Goal: Task Accomplishment & Management: Manage account settings

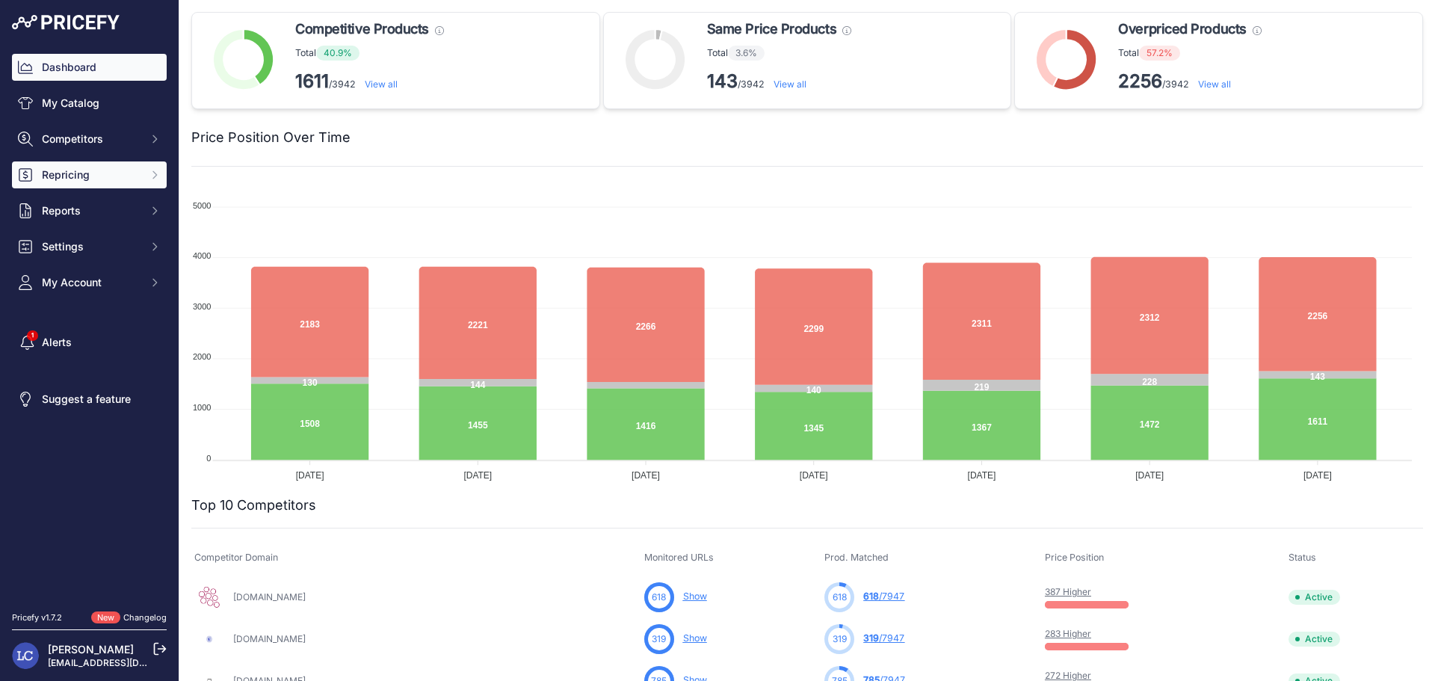
click at [112, 167] on span "Repricing" at bounding box center [91, 174] width 98 height 15
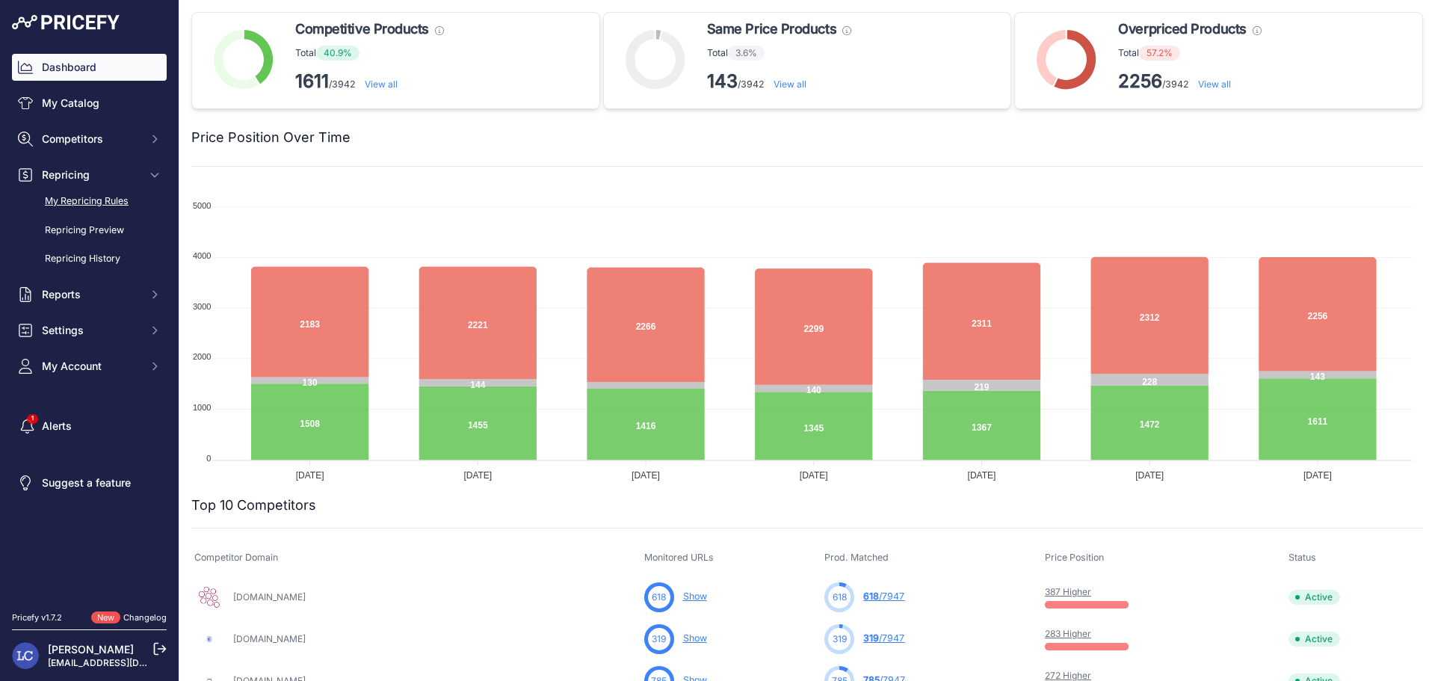
click at [88, 194] on link "My Repricing Rules" at bounding box center [89, 201] width 155 height 26
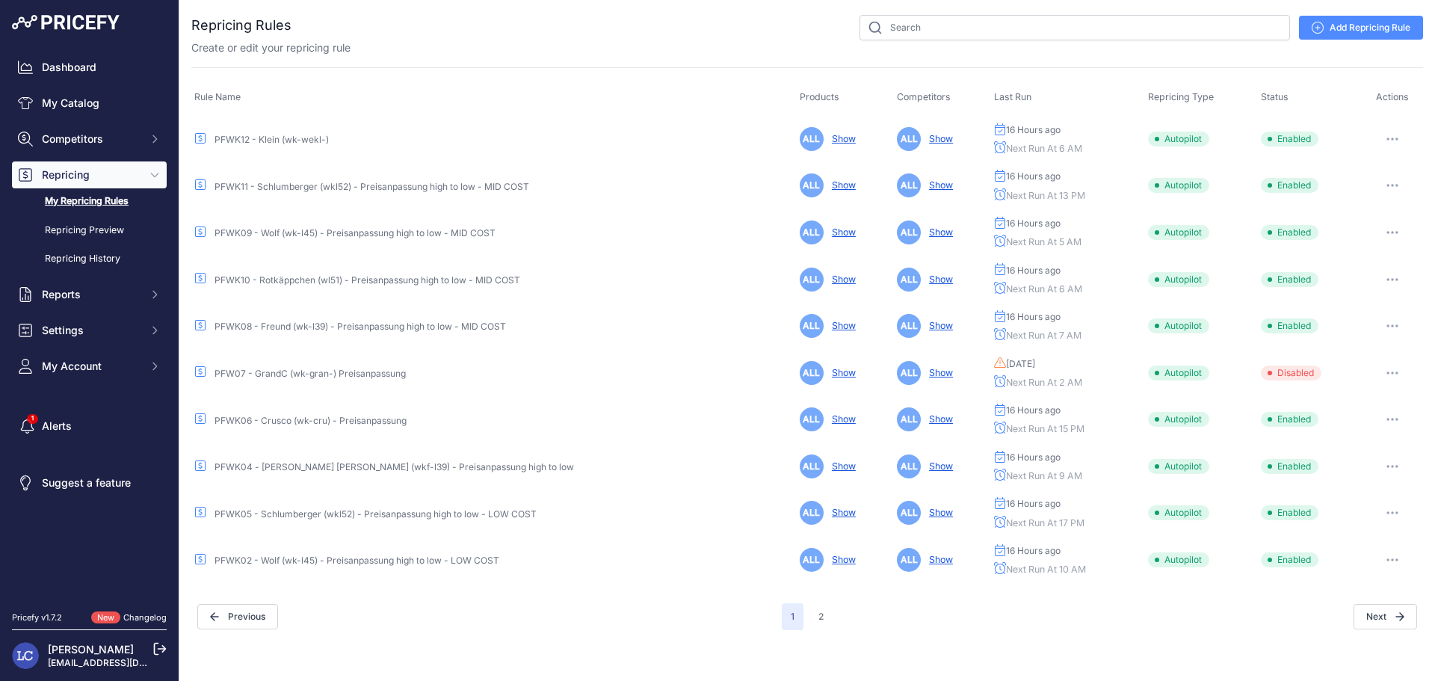
click at [383, 513] on link "PFWK05 - Schlumberger (wkl52) - Preisanpassung high to low - LOW COST" at bounding box center [375, 513] width 322 height 11
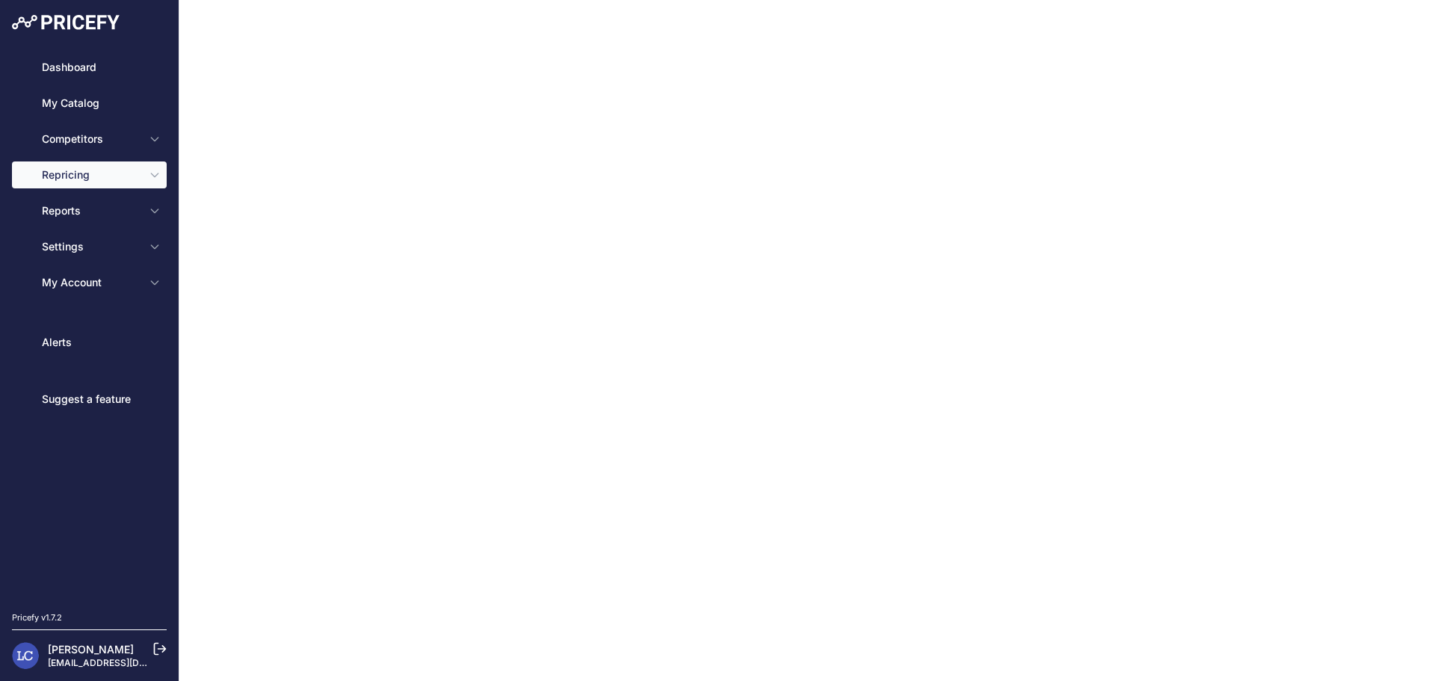
type input "PFWK05 - Schlumberger (wkl52) - Preisanpassung high to low - LOW COST"
type input "1"
select select "in_stock"
select select "min_price"
select select "cost"
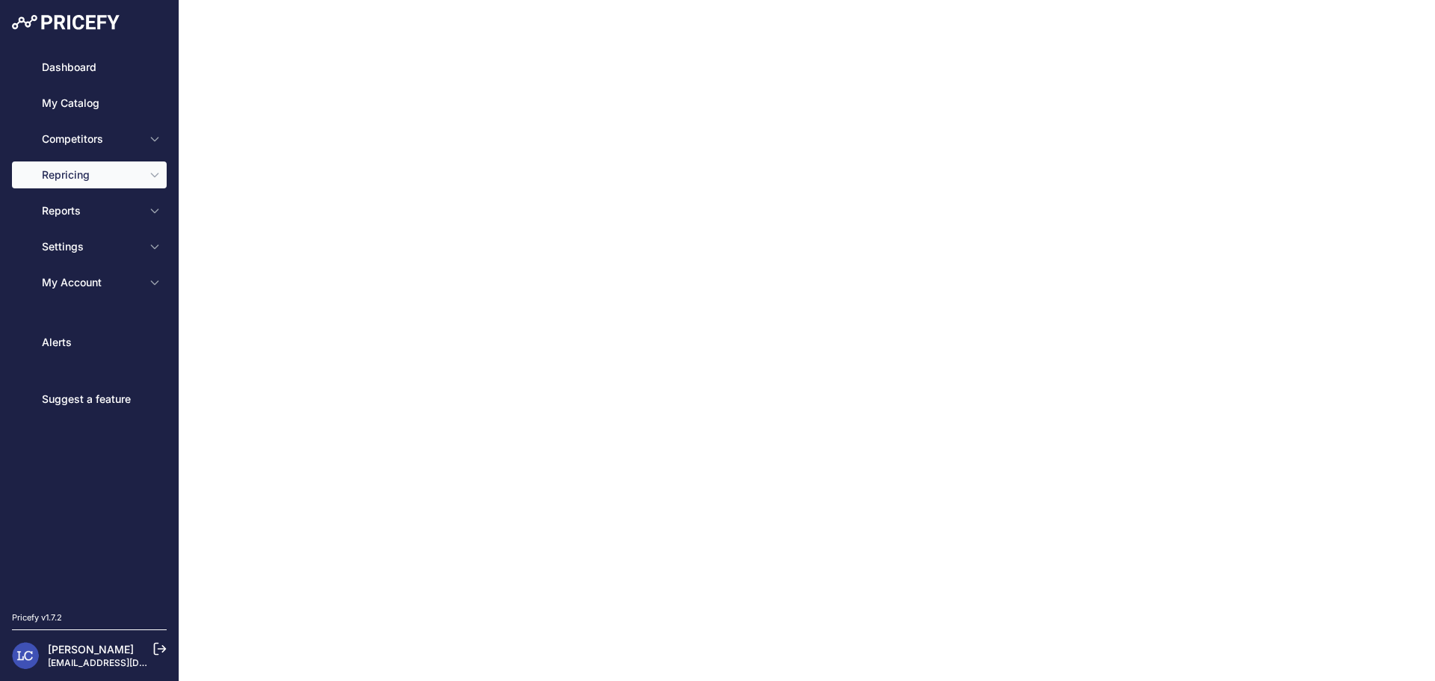
type input "20"
select select "percentage"
select select "cost"
type input "100"
select select "percentage"
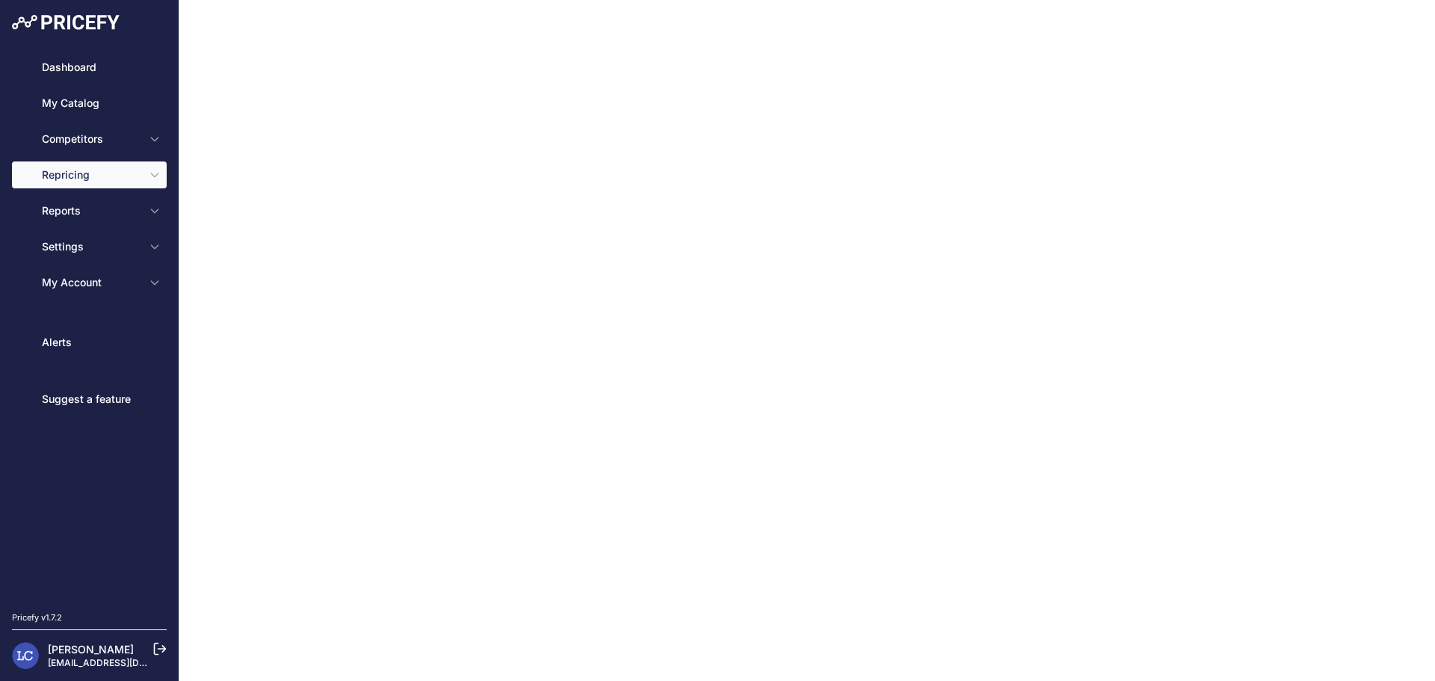
select select "17"
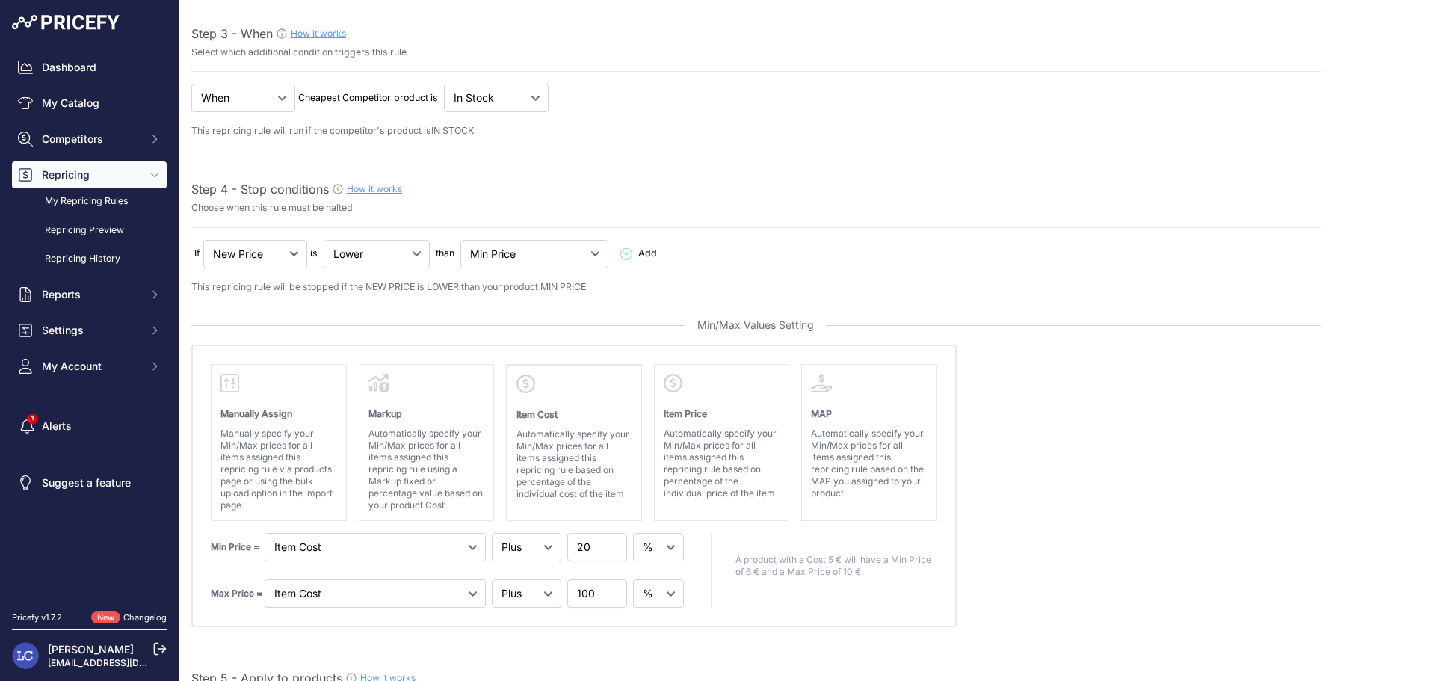
scroll to position [366, 0]
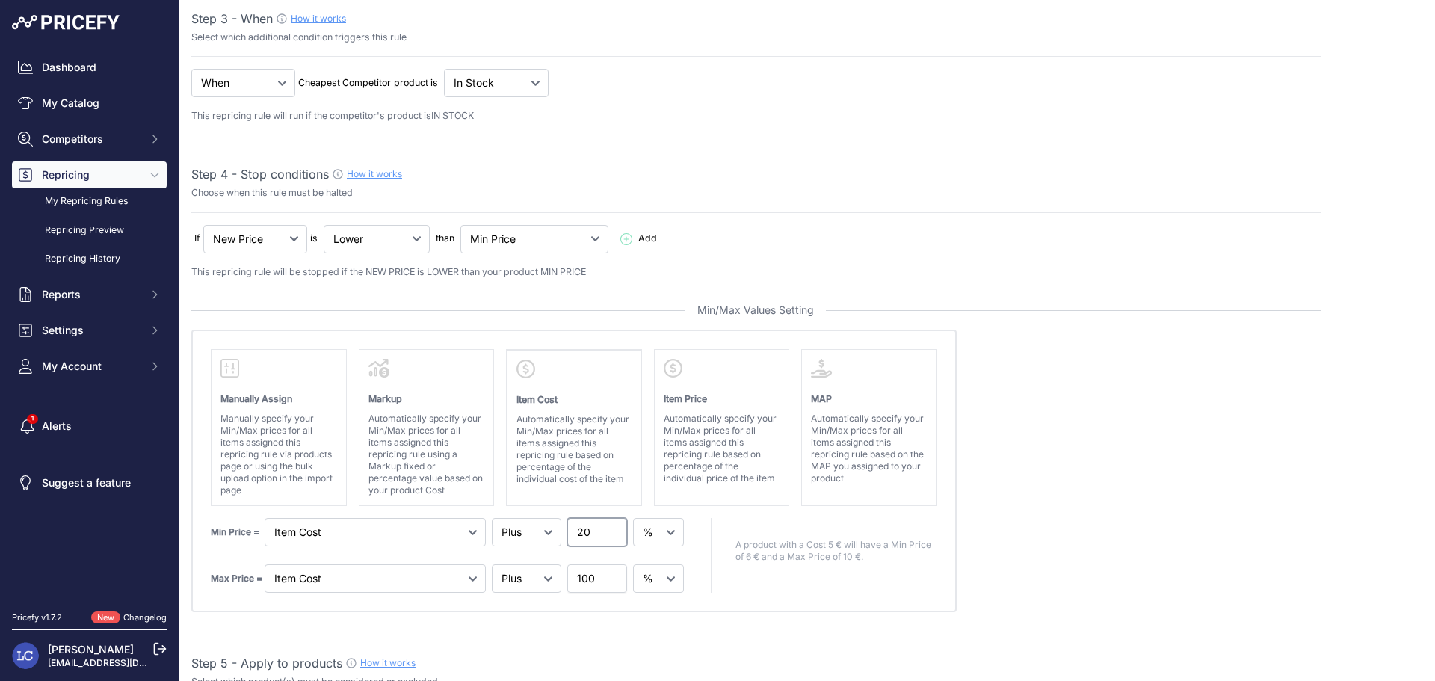
click at [584, 533] on input "20" at bounding box center [597, 532] width 60 height 28
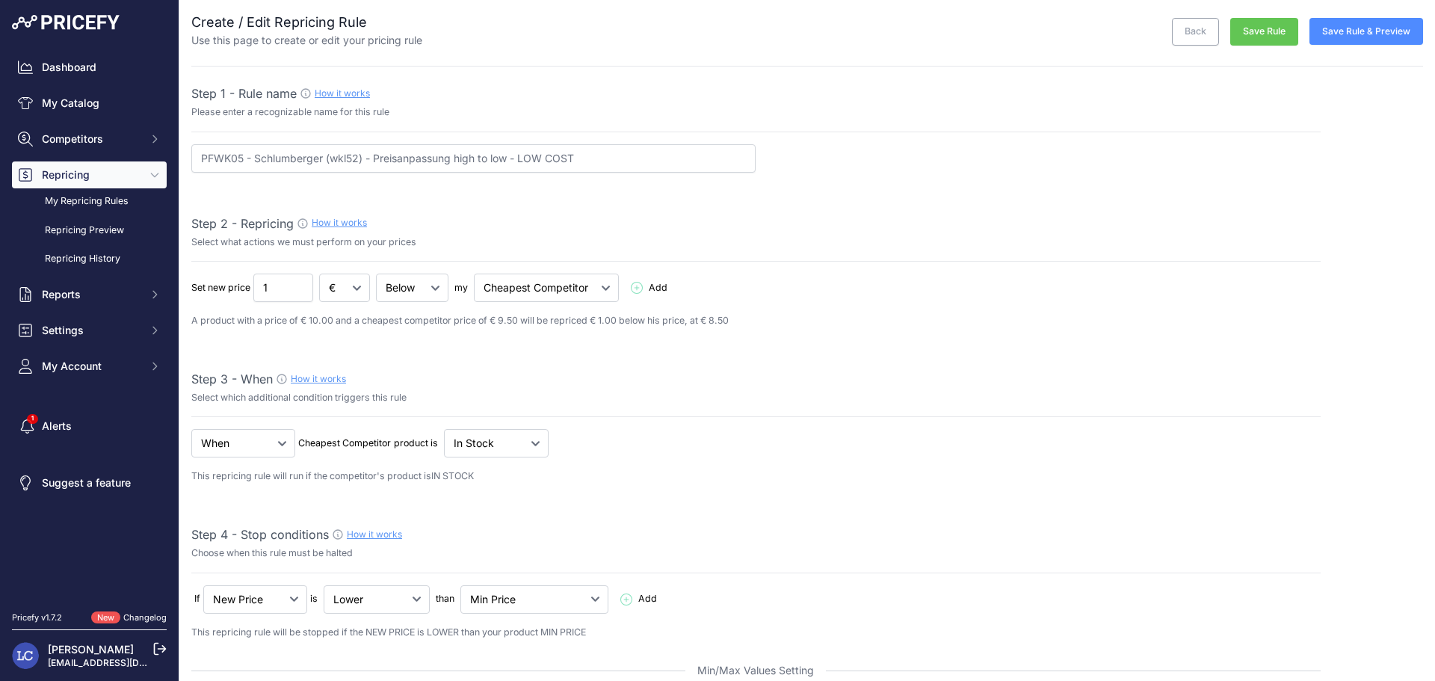
scroll to position [0, 0]
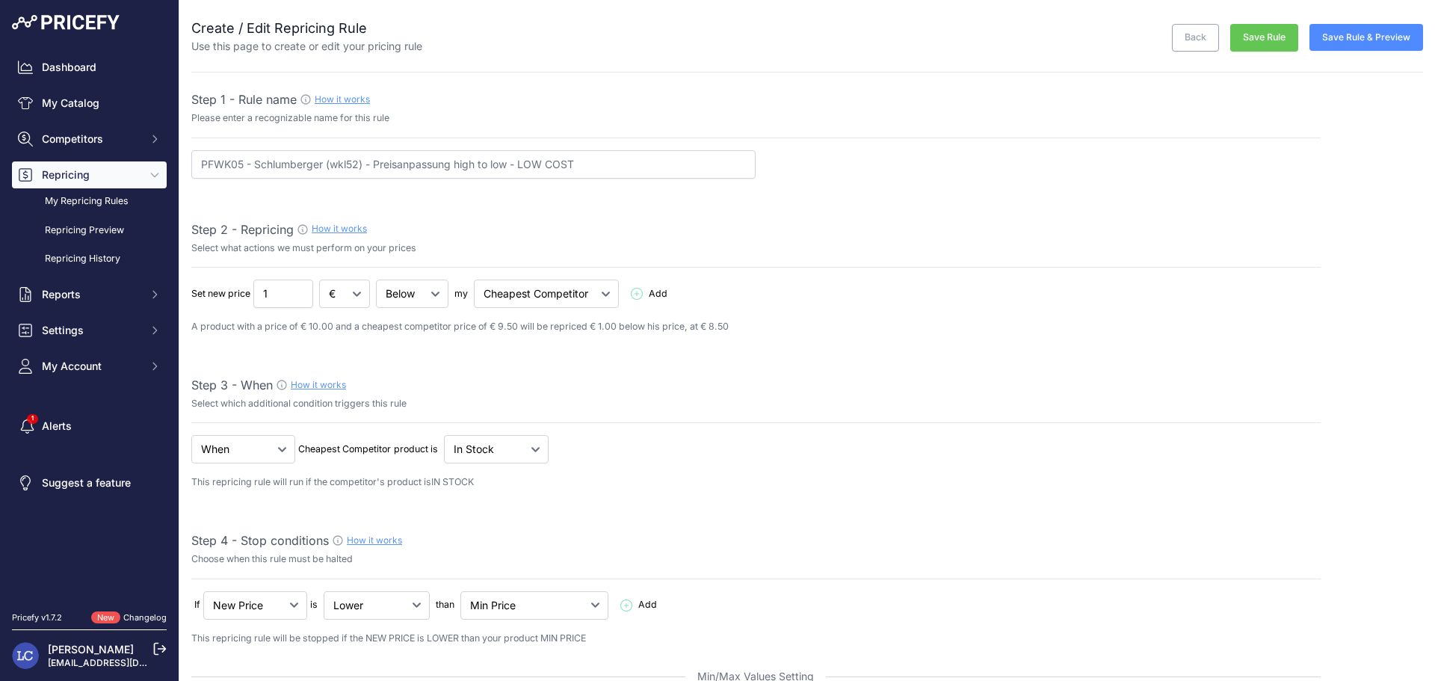
type input "18"
click at [1262, 34] on button "Save Rule" at bounding box center [1264, 38] width 68 height 28
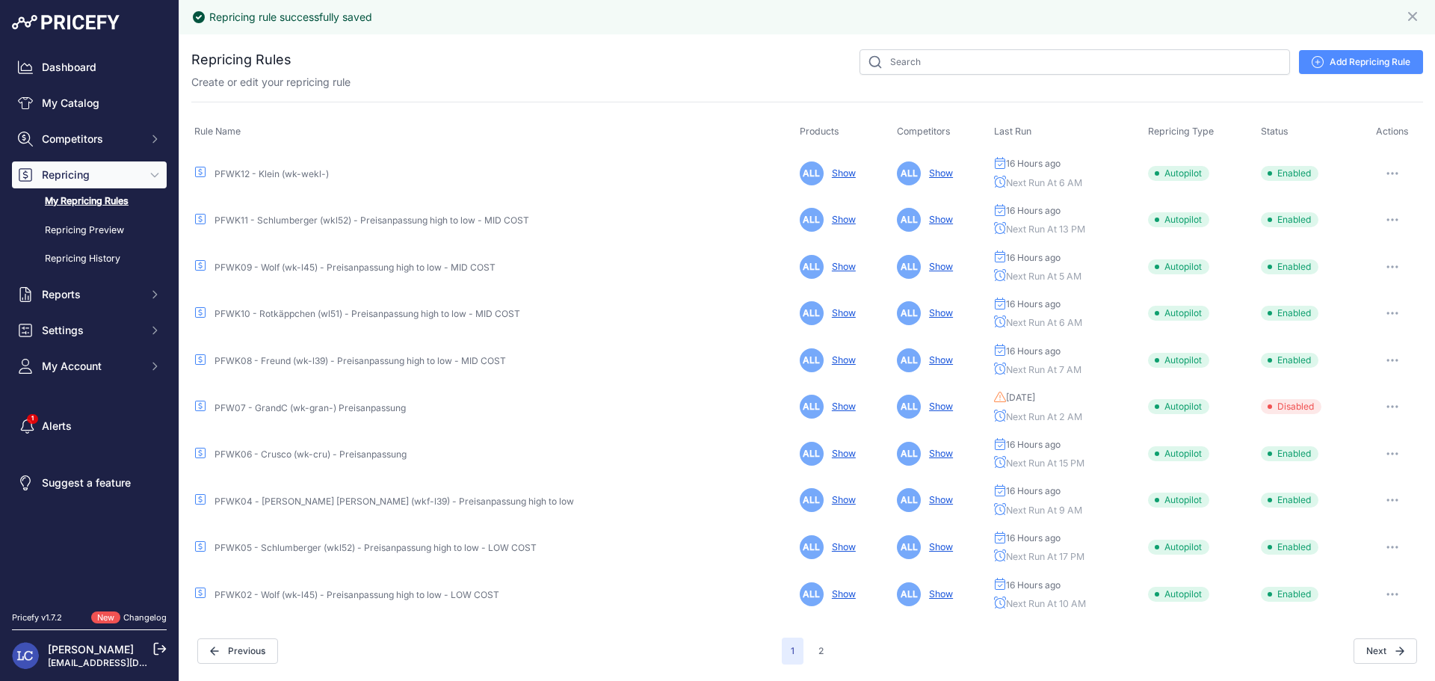
click at [344, 594] on link "PFWK02 - Wolf (wk-l45) - Preisanpassung high to low - LOW COST" at bounding box center [356, 594] width 285 height 11
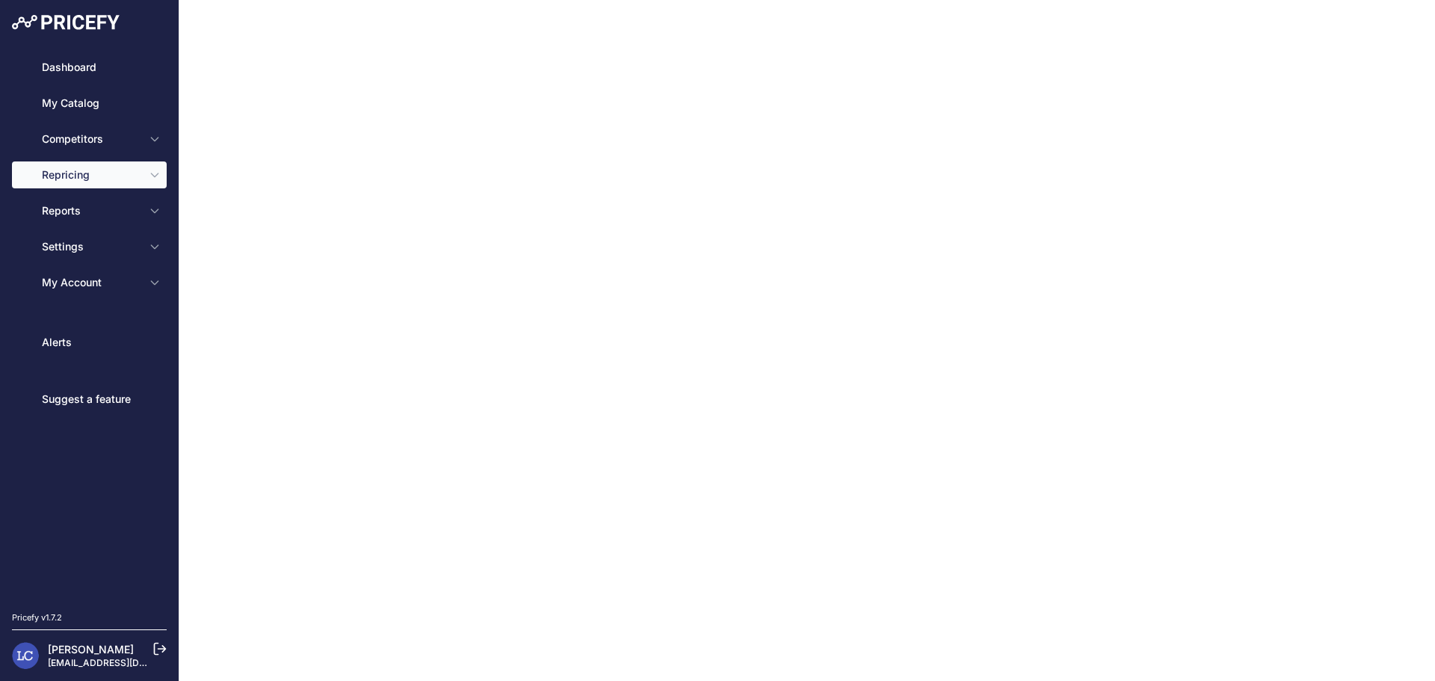
type input "PFWK02 - Wolf (wk-l45) - Preisanpassung high to low - LOW COST"
type input "1"
select select "none"
select select "min_price"
select select "cost"
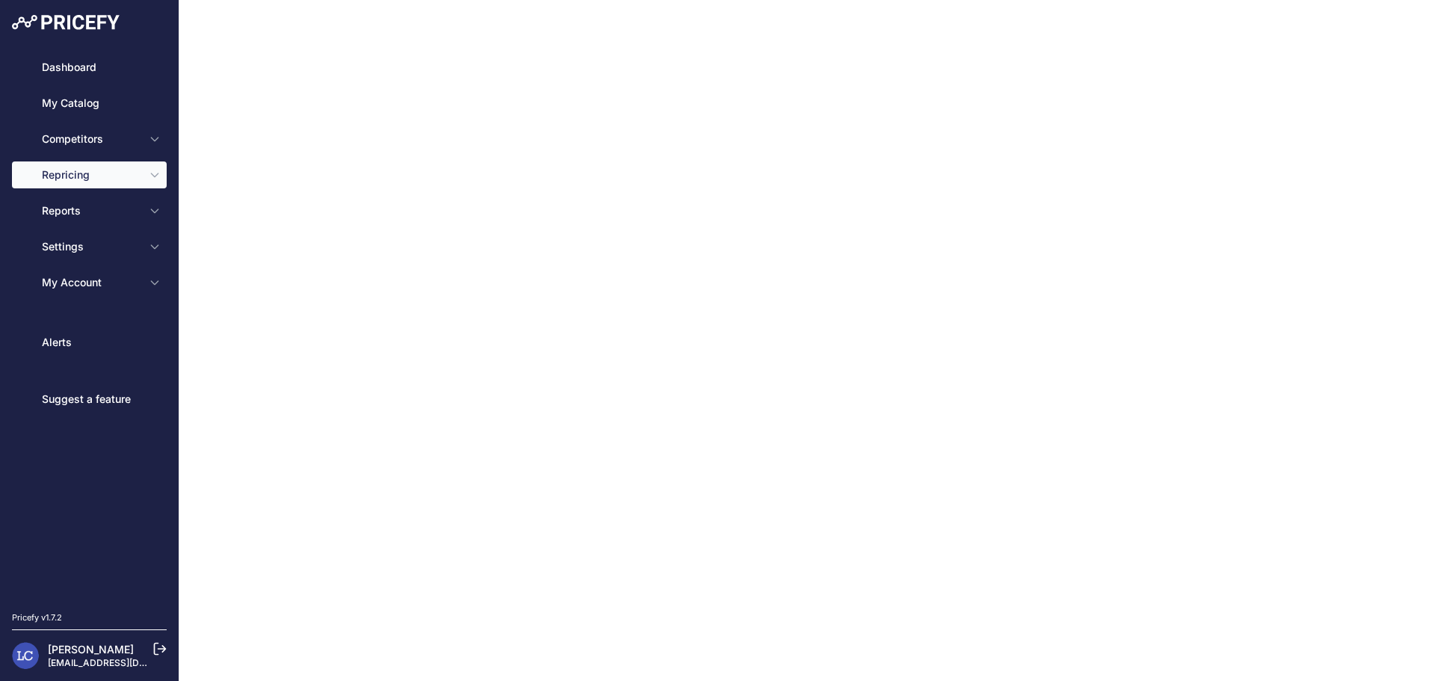
type input "20"
select select "percentage"
select select "cost"
type input "50"
select select "percentage"
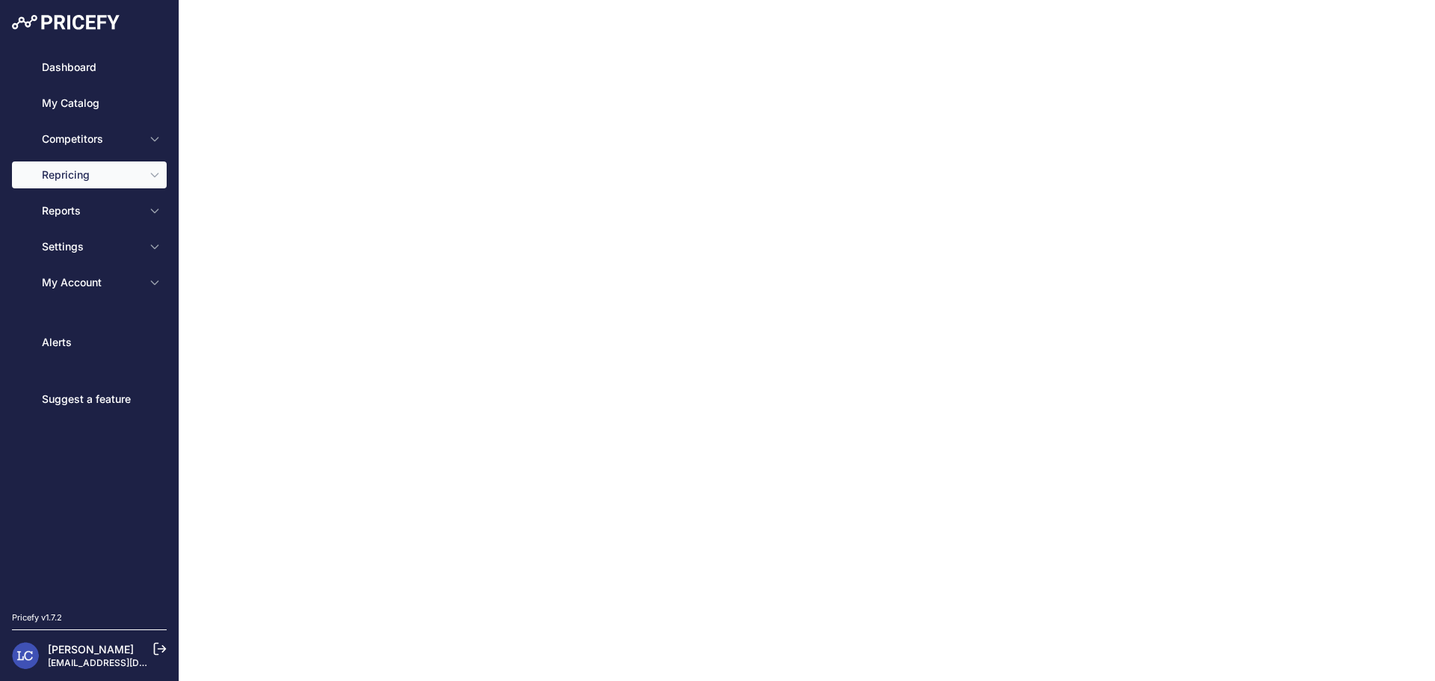
select select "10"
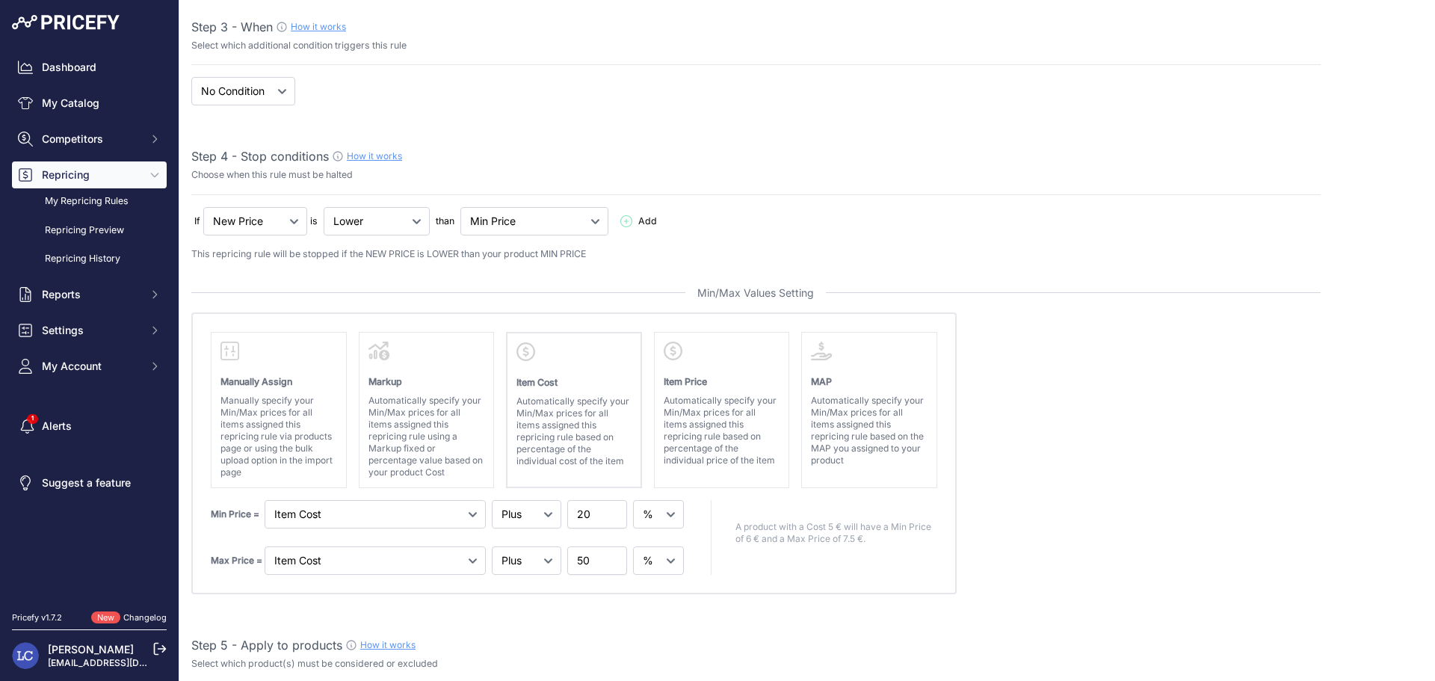
scroll to position [418, 0]
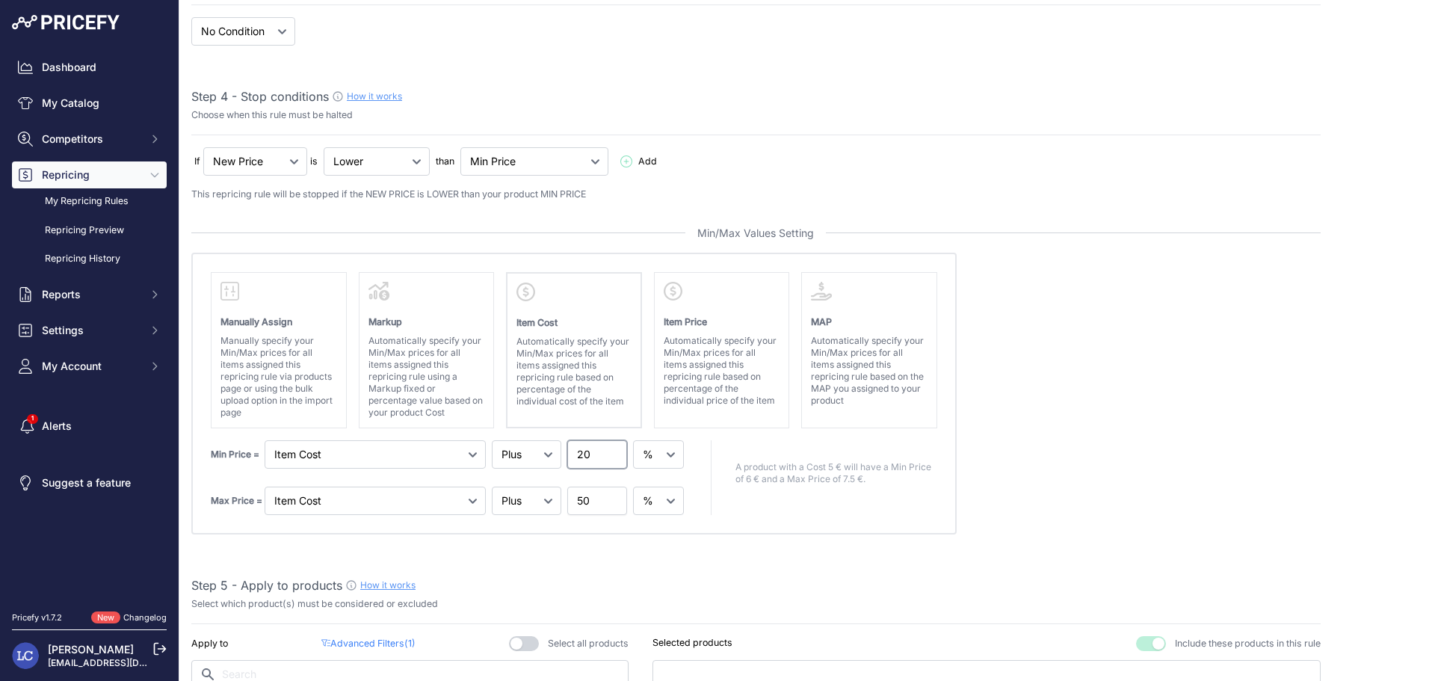
click at [578, 457] on input "20" at bounding box center [597, 454] width 60 height 28
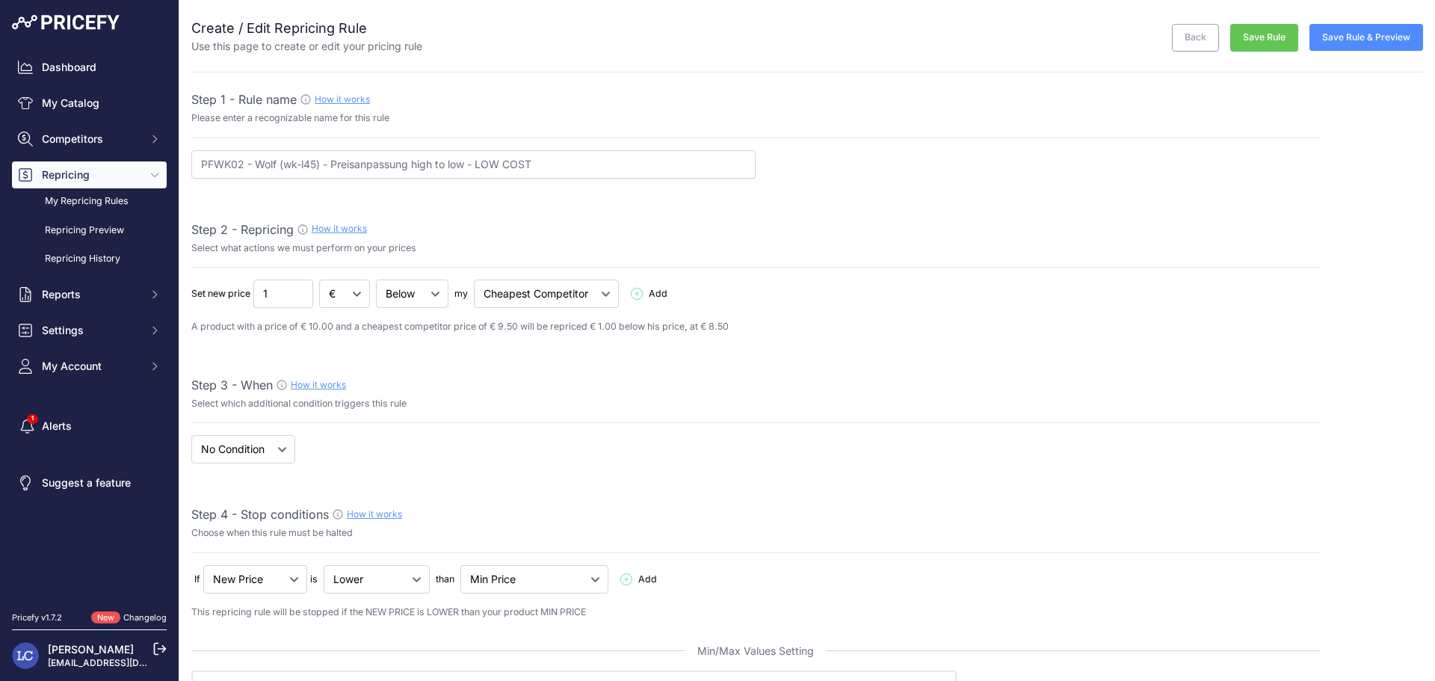
type input "18"
click at [1261, 35] on button "Save Rule" at bounding box center [1264, 38] width 68 height 28
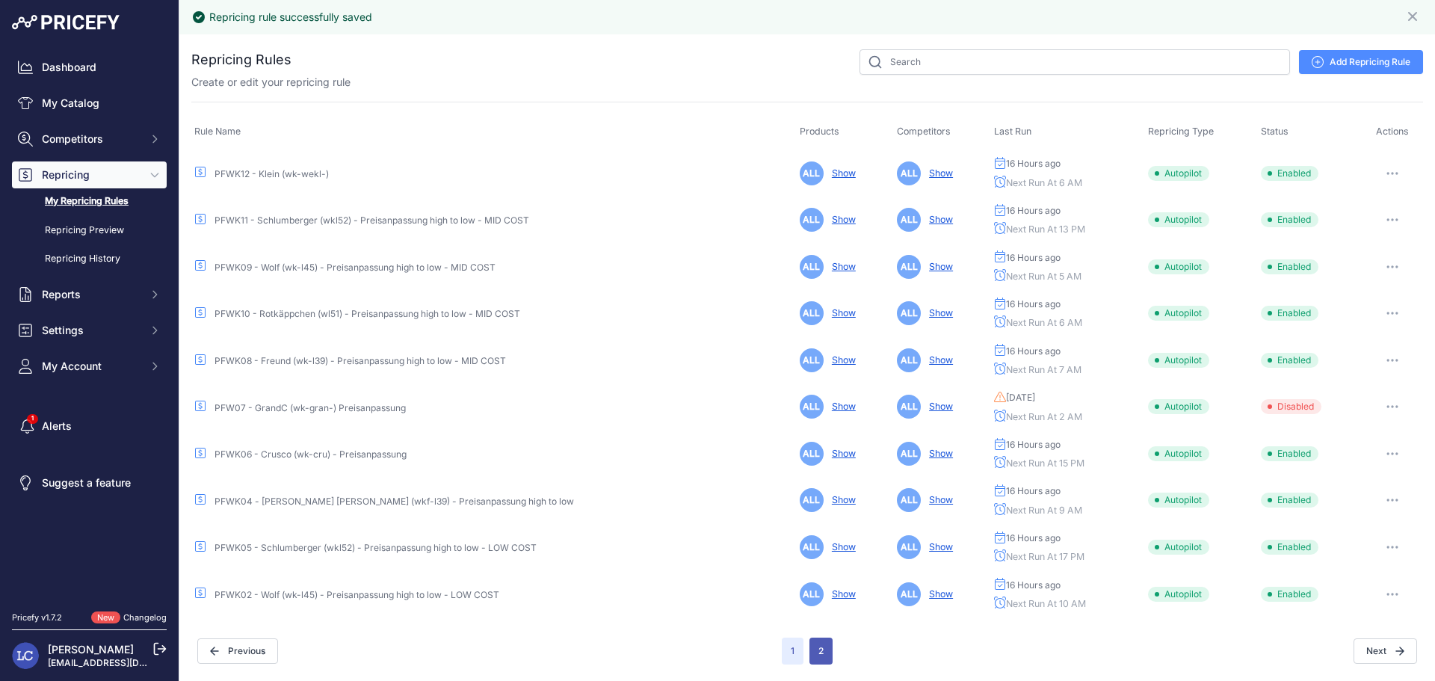
click at [818, 652] on button "2" at bounding box center [820, 650] width 23 height 27
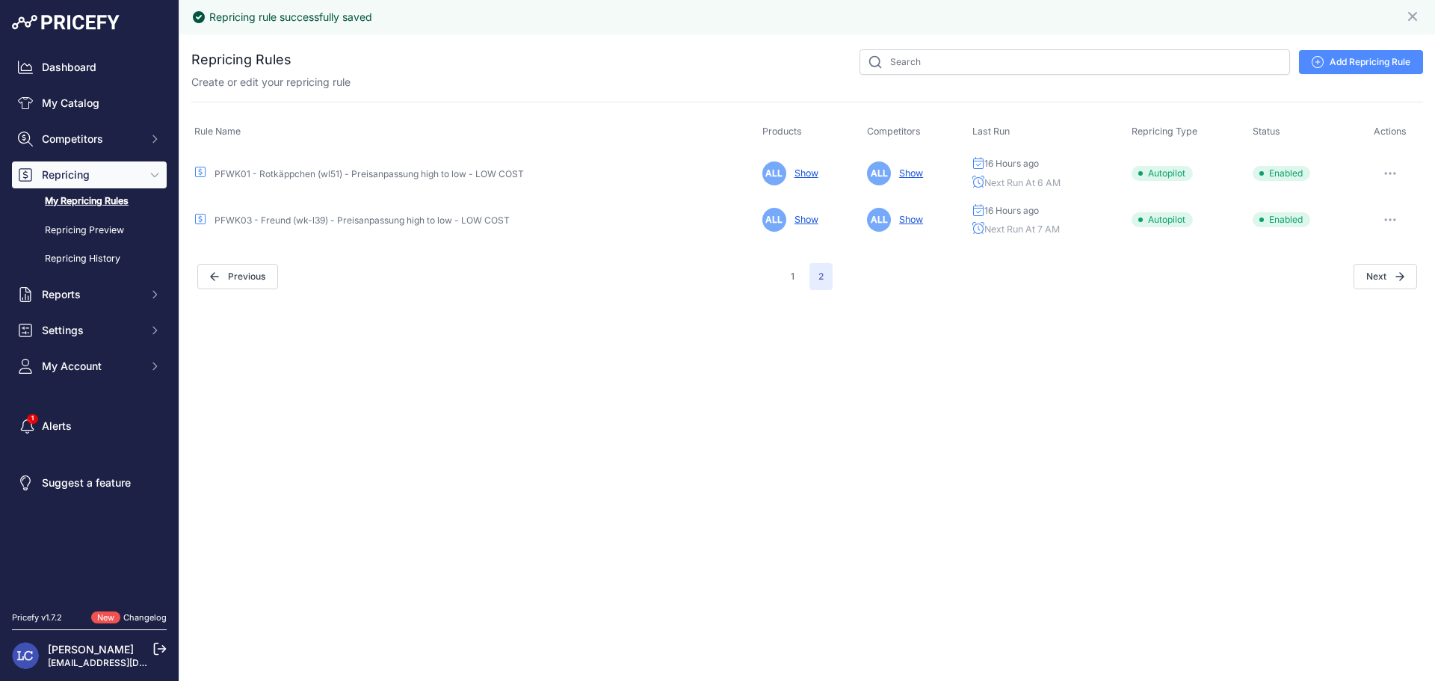
click at [384, 170] on link "PFWK01 - Rotkäppchen (wl51) - Preisanpassung high to low - LOW COST" at bounding box center [368, 173] width 309 height 11
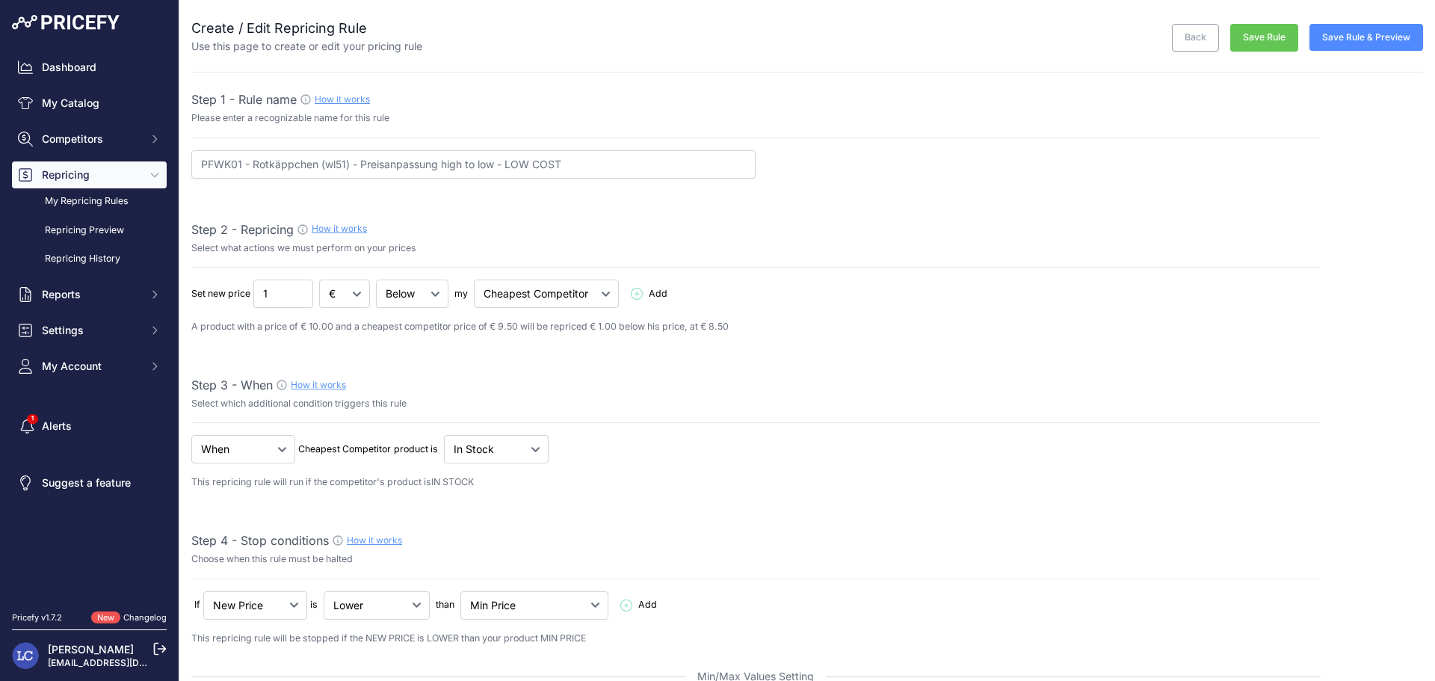
select select "percentage"
select select "6"
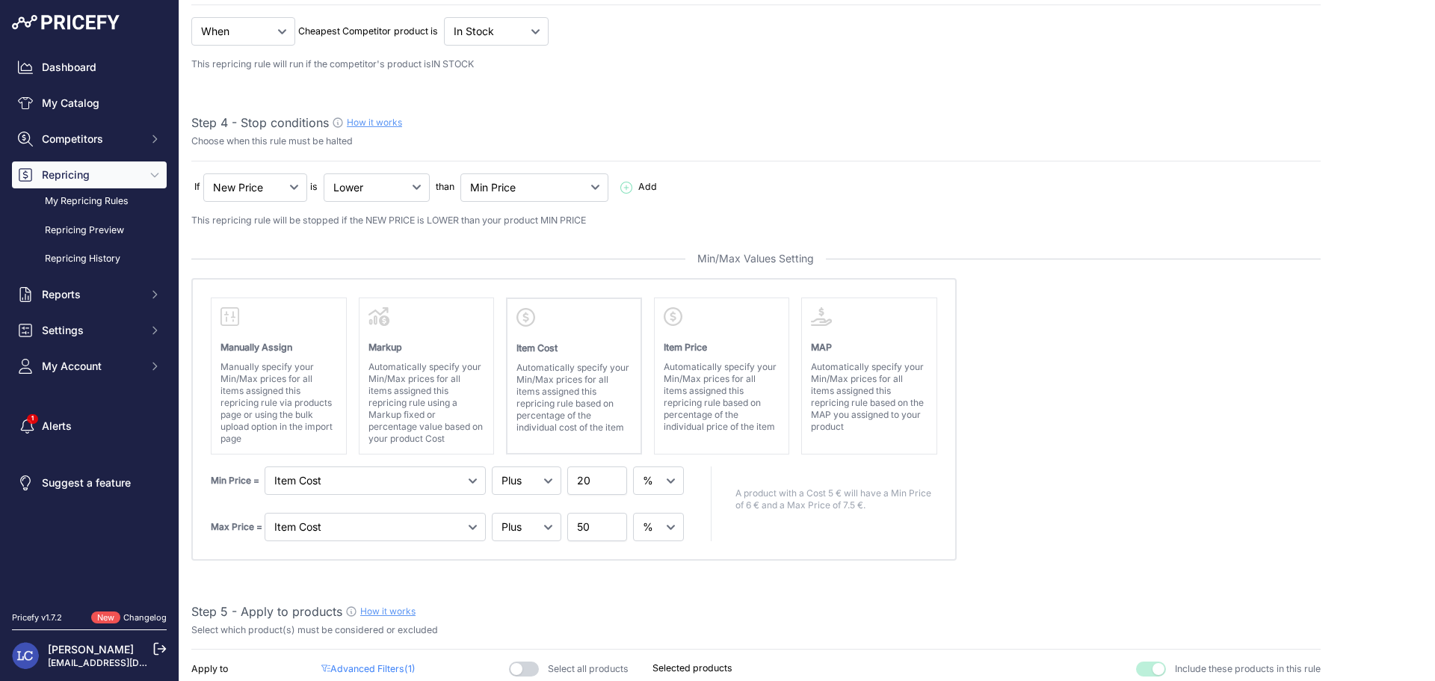
scroll to position [424, 0]
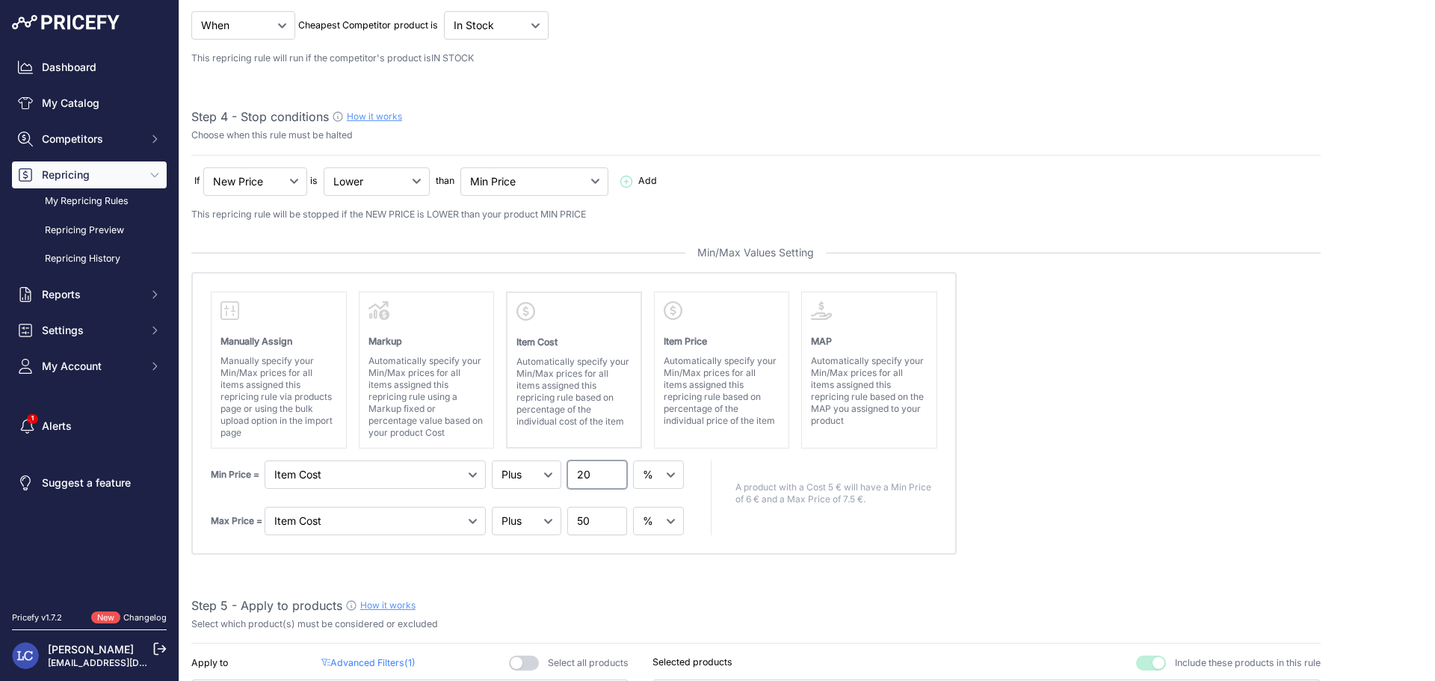
click at [583, 477] on input "20" at bounding box center [597, 474] width 60 height 28
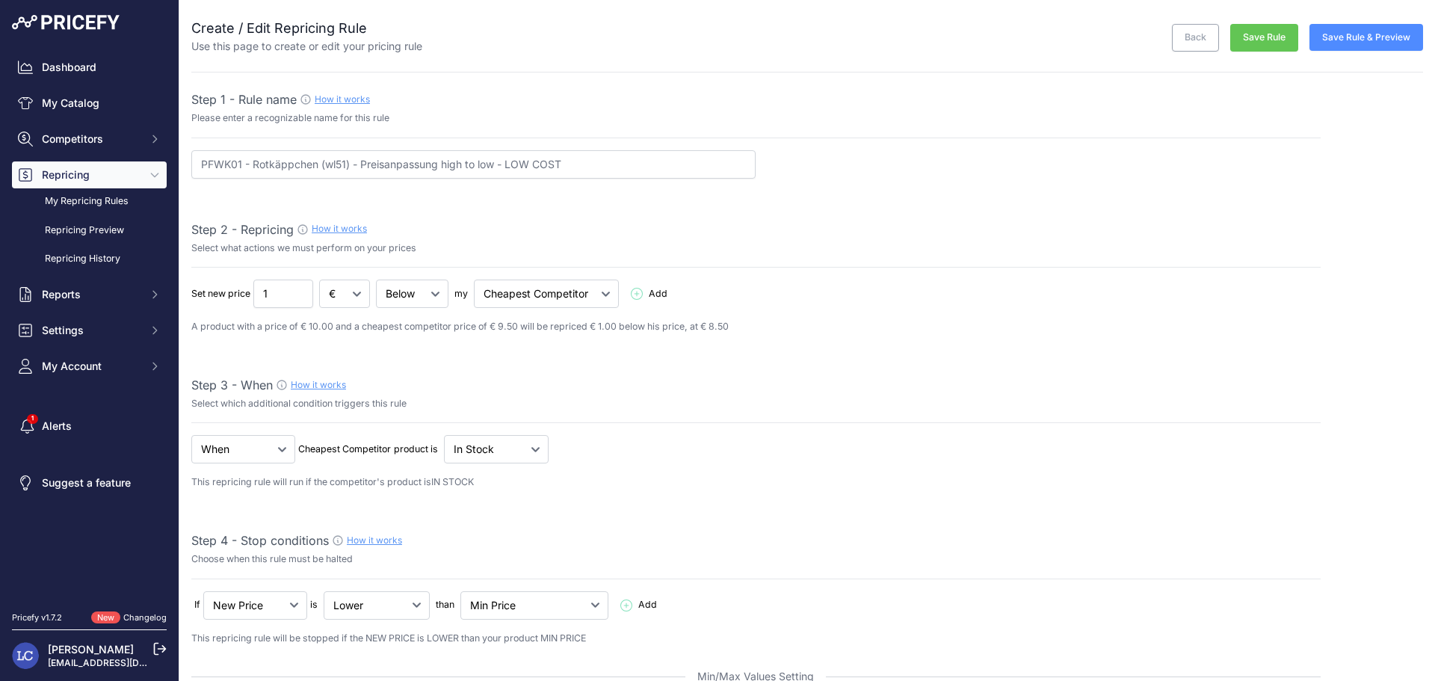
type input "18"
click at [1250, 36] on button "Save Rule" at bounding box center [1264, 38] width 68 height 28
